Goal: Task Accomplishment & Management: Manage account settings

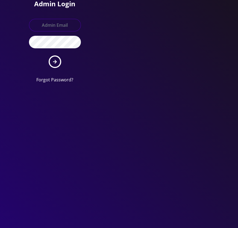
type input "[EMAIL_ADDRESS][DOMAIN_NAME]"
click at [50, 62] on button "submit" at bounding box center [55, 62] width 13 height 13
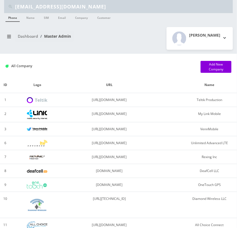
click at [71, 8] on input "shgy9700+fogel9569@gmail.com" at bounding box center [123, 6] width 216 height 10
paste input "walter.b@atrigos"
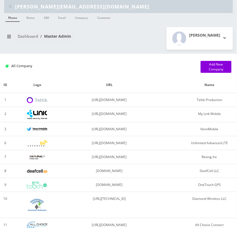
type input "[PERSON_NAME][EMAIL_ADDRESS][DOMAIN_NAME]"
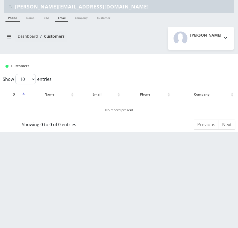
click at [64, 22] on li "Email" at bounding box center [62, 18] width 16 height 10
click at [60, 19] on link "Email" at bounding box center [61, 17] width 13 height 9
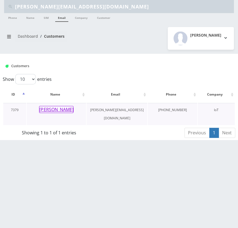
click at [58, 107] on button "Steve Anderson" at bounding box center [56, 109] width 34 height 7
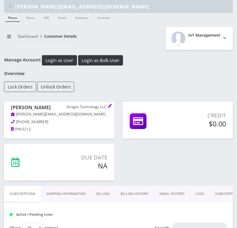
click at [111, 196] on link "Billing" at bounding box center [103, 194] width 24 height 16
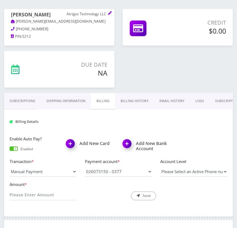
scroll to position [124, 0]
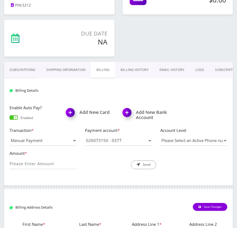
click at [138, 70] on link "Billing History" at bounding box center [134, 70] width 39 height 16
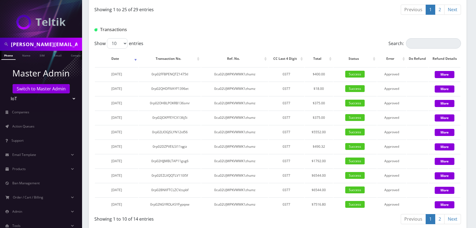
scroll to position [795, 0]
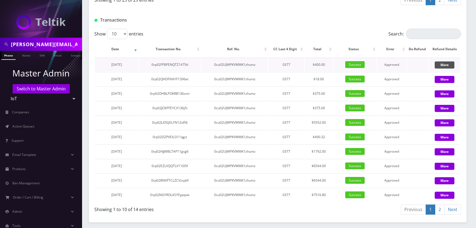
click at [236, 65] on button "More" at bounding box center [444, 65] width 20 height 7
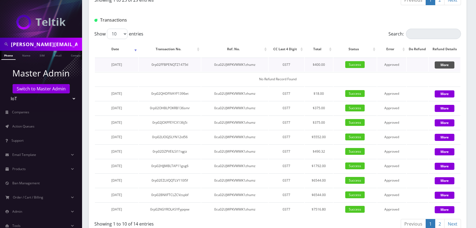
click at [236, 63] on button "More" at bounding box center [444, 65] width 20 height 7
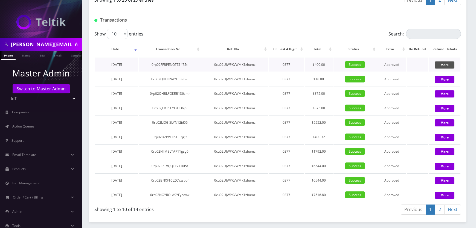
click at [236, 63] on button "More" at bounding box center [444, 65] width 20 height 7
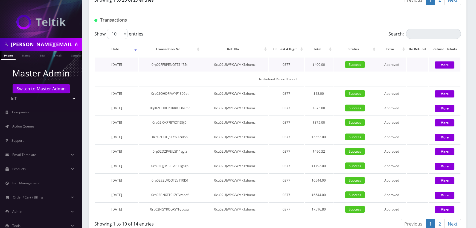
click at [236, 63] on span "Success" at bounding box center [354, 64] width 19 height 7
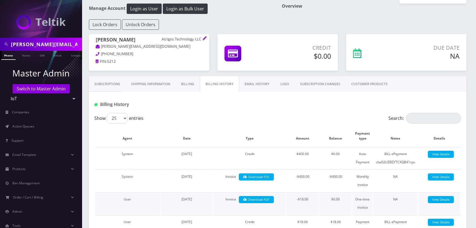
scroll to position [49, 0]
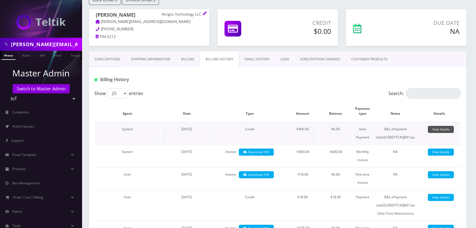
click at [236, 128] on link "View Details" at bounding box center [441, 129] width 26 height 7
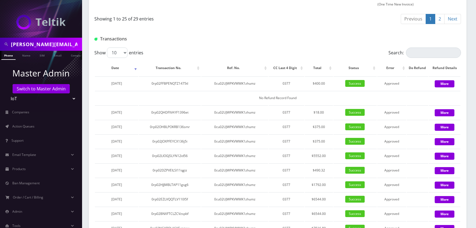
scroll to position [820, 0]
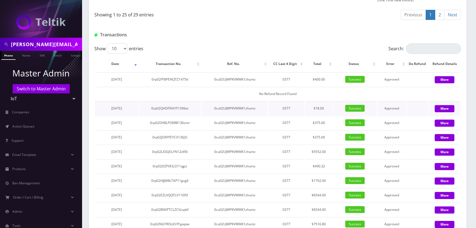
click at [236, 104] on div "More" at bounding box center [444, 108] width 32 height 8
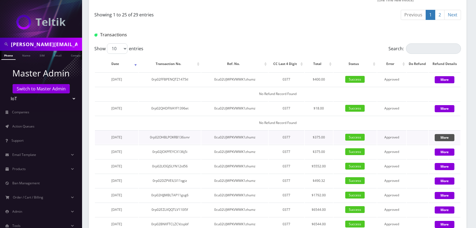
click at [236, 135] on button "More" at bounding box center [444, 137] width 20 height 7
click at [236, 105] on button "More" at bounding box center [444, 108] width 20 height 7
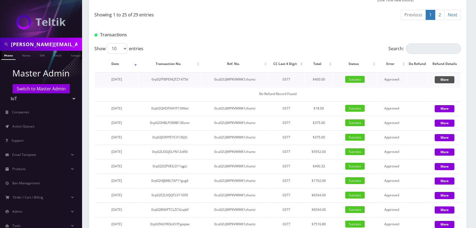
click at [236, 76] on button "More" at bounding box center [444, 79] width 20 height 7
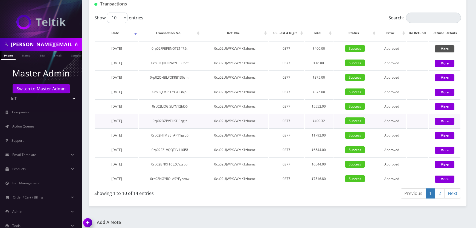
scroll to position [852, 0]
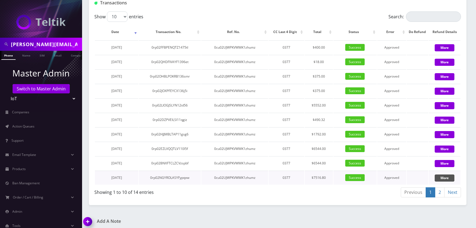
click at [236, 175] on button "More" at bounding box center [444, 178] width 20 height 7
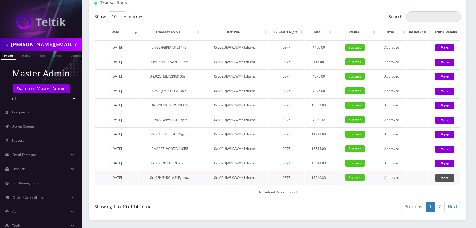
click at [236, 175] on button "More" at bounding box center [444, 178] width 20 height 7
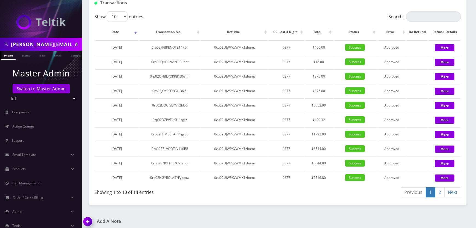
click at [236, 190] on link "2" at bounding box center [440, 193] width 10 height 10
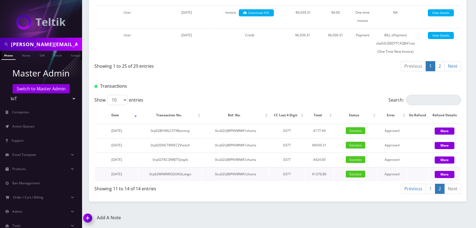
scroll to position [766, 0]
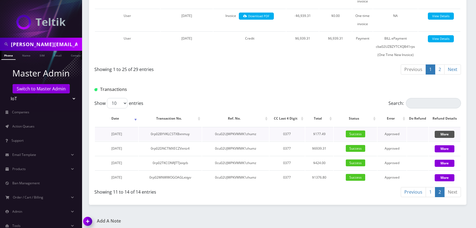
click at [236, 134] on button "More" at bounding box center [444, 134] width 20 height 7
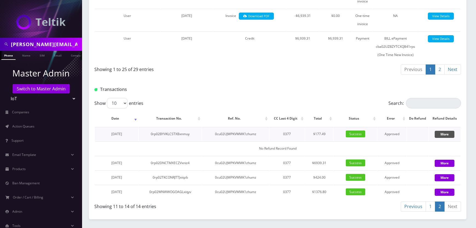
click at [236, 134] on button "More" at bounding box center [444, 134] width 20 height 7
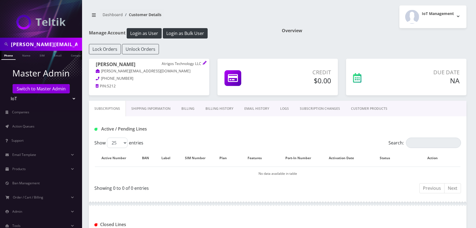
click at [191, 109] on link "Billing" at bounding box center [188, 109] width 24 height 16
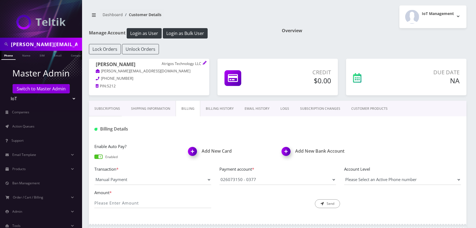
click at [223, 106] on link "Billing History" at bounding box center [219, 109] width 39 height 16
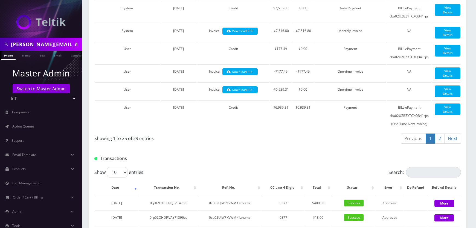
scroll to position [596, 0]
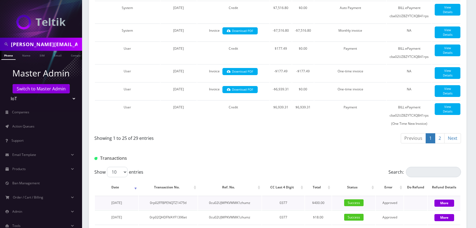
click at [441, 199] on div "More" at bounding box center [444, 203] width 33 height 8
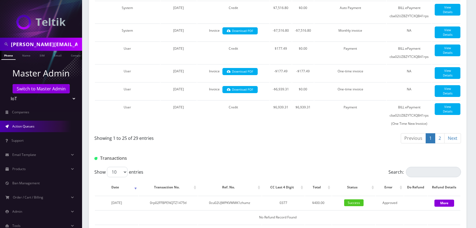
click at [22, 129] on link "Action Queues" at bounding box center [41, 126] width 82 height 11
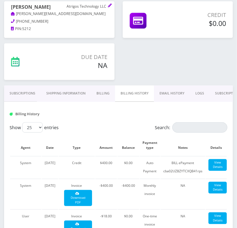
scroll to position [100, 0]
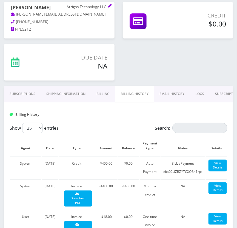
click at [93, 91] on link "Billing" at bounding box center [103, 94] width 24 height 16
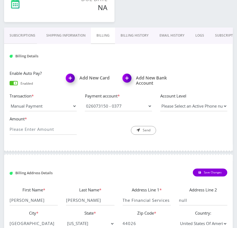
scroll to position [175, 0]
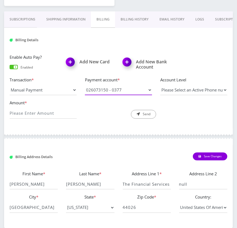
click at [127, 91] on select "026073150 - 0377" at bounding box center [118, 90] width 67 height 10
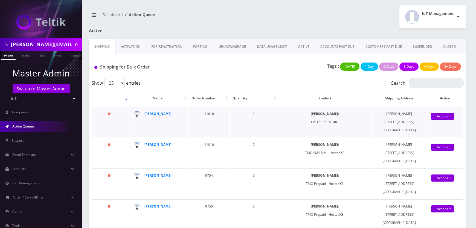
click at [152, 116] on div "[PERSON_NAME]" at bounding box center [162, 114] width 37 height 8
click at [153, 112] on strong "[PERSON_NAME]" at bounding box center [157, 114] width 27 height 5
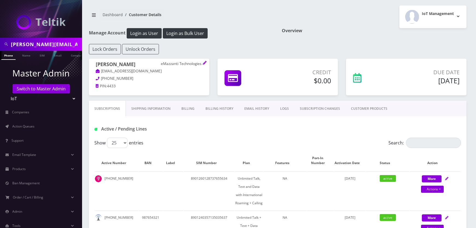
click at [193, 107] on link "Billing" at bounding box center [188, 109] width 24 height 16
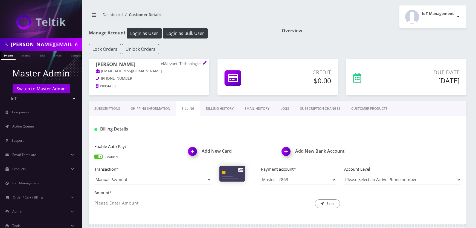
click at [220, 110] on link "Billing History" at bounding box center [219, 109] width 39 height 16
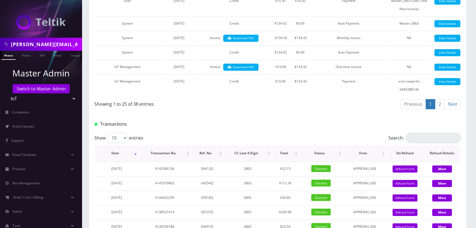
scroll to position [522, 0]
